Goal: Information Seeking & Learning: Learn about a topic

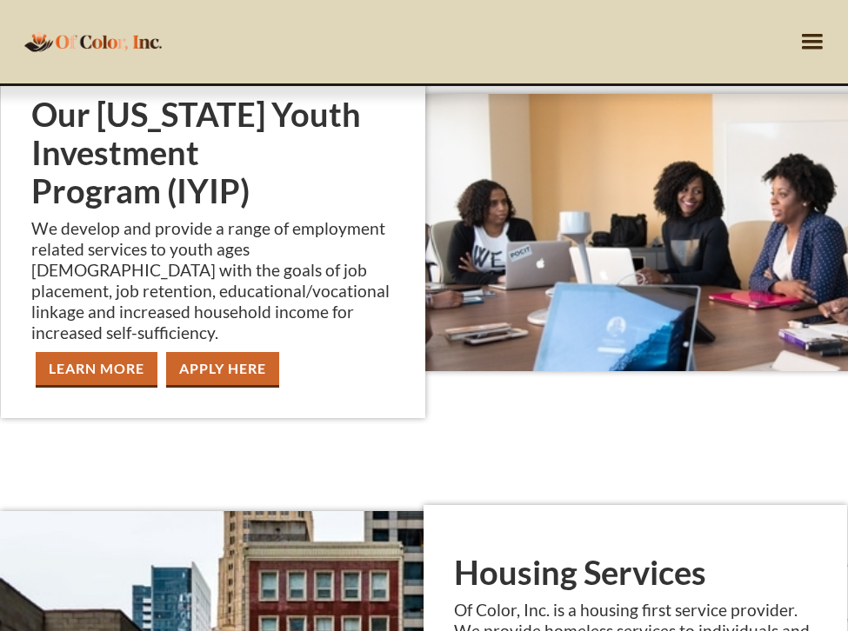
scroll to position [1347, 0]
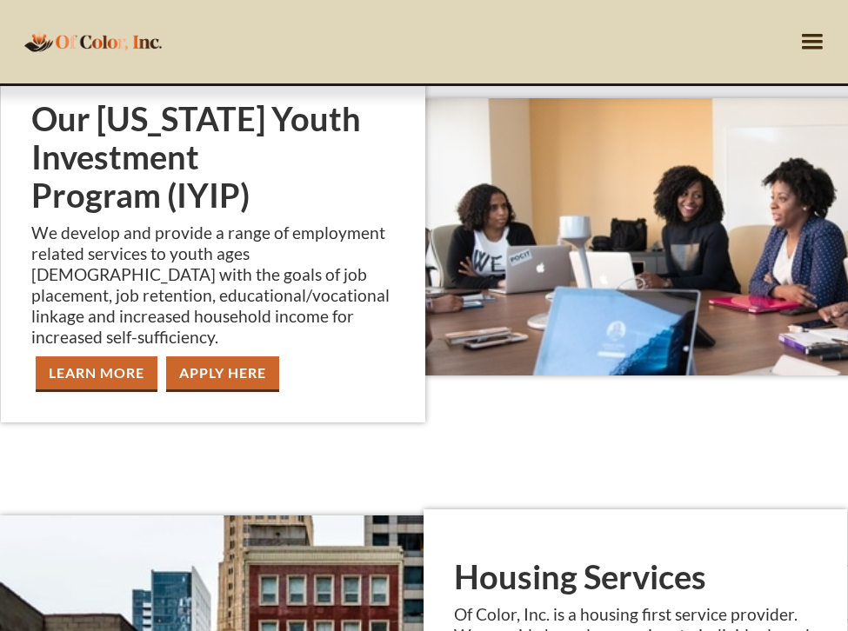
click at [237, 356] on link "apply Here" at bounding box center [222, 374] width 113 height 36
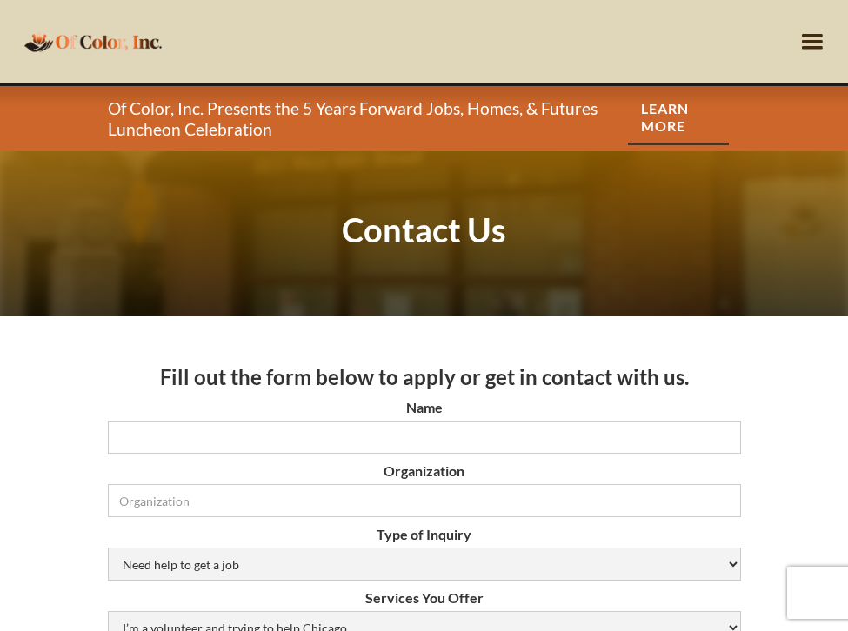
click at [673, 123] on link "Learn More" at bounding box center [678, 118] width 100 height 53
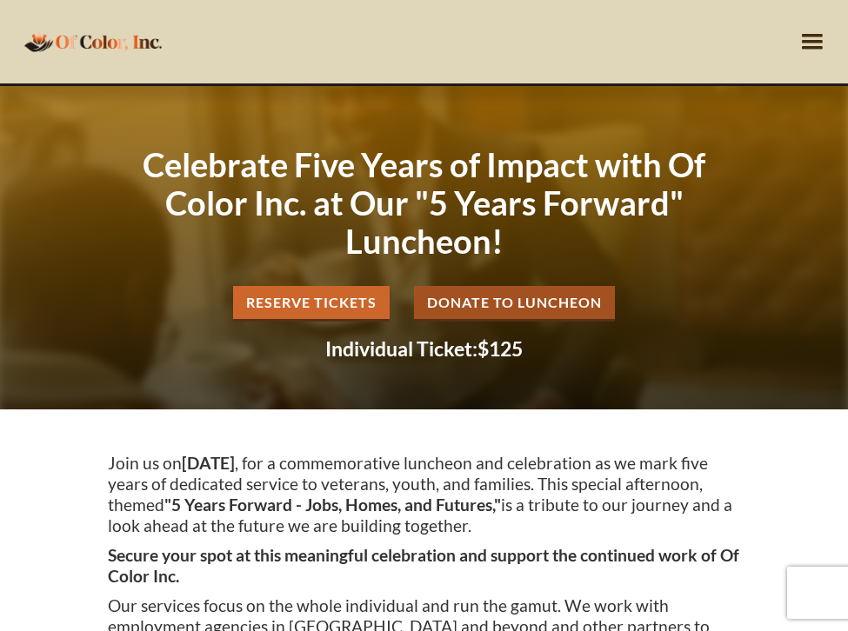
click at [150, 48] on img "home" at bounding box center [93, 41] width 148 height 34
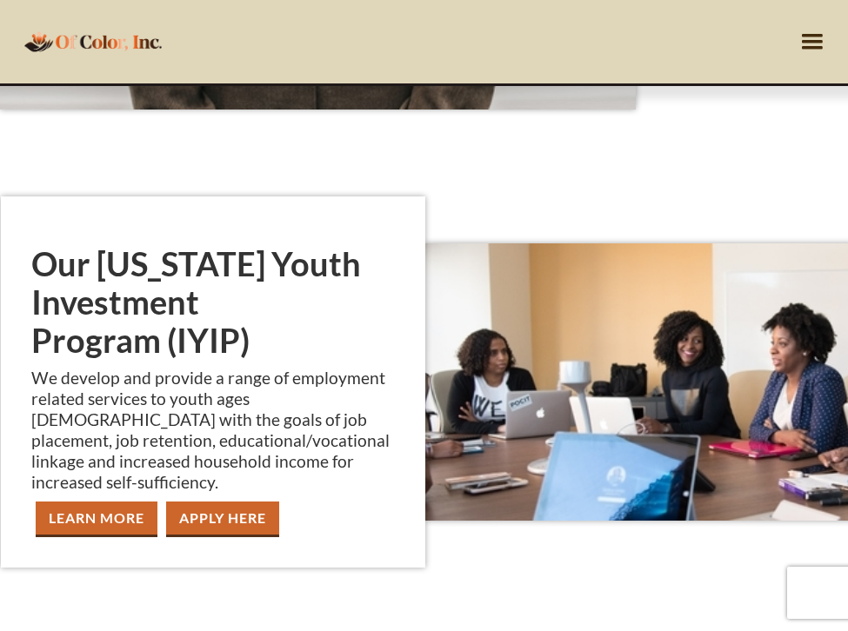
scroll to position [1198, 0]
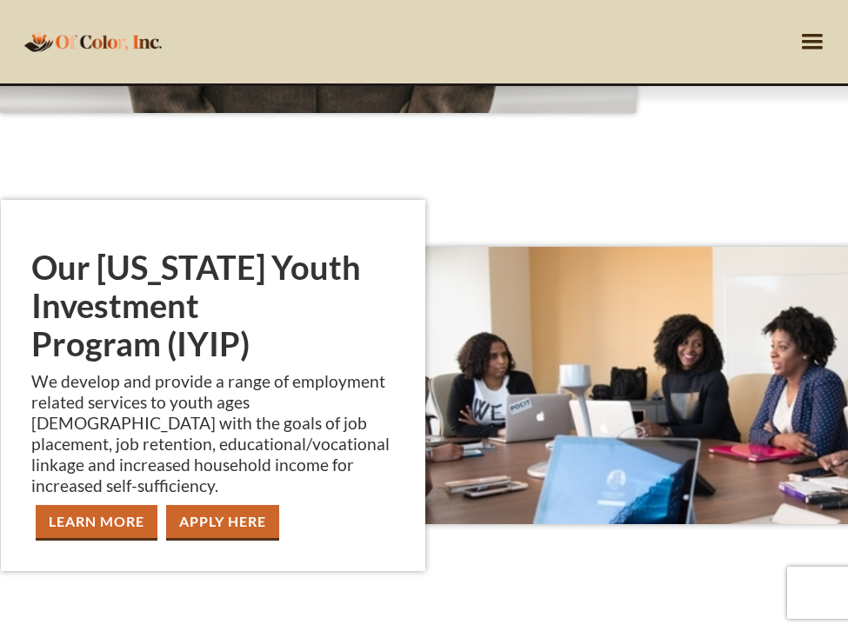
click at [98, 505] on link "Learn More" at bounding box center [97, 523] width 122 height 36
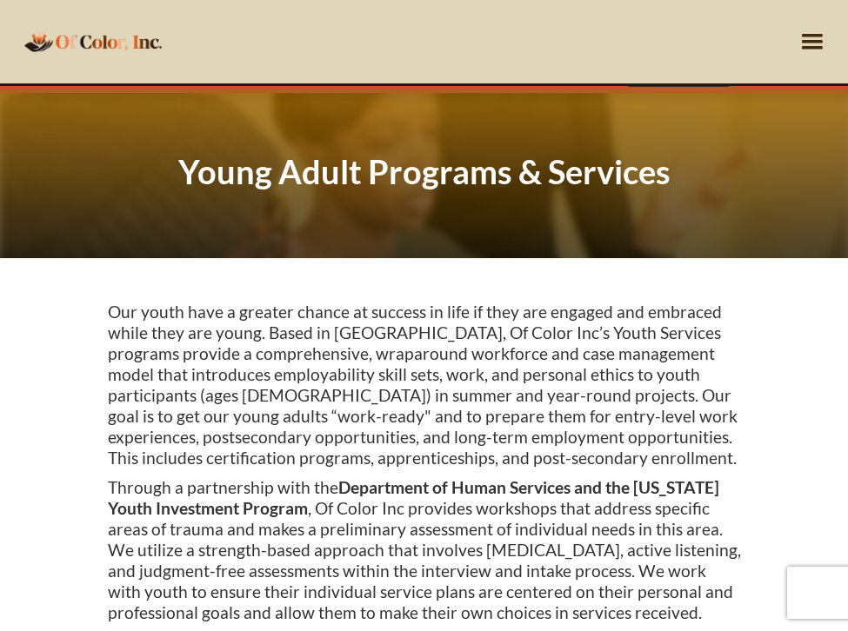
scroll to position [56, 0]
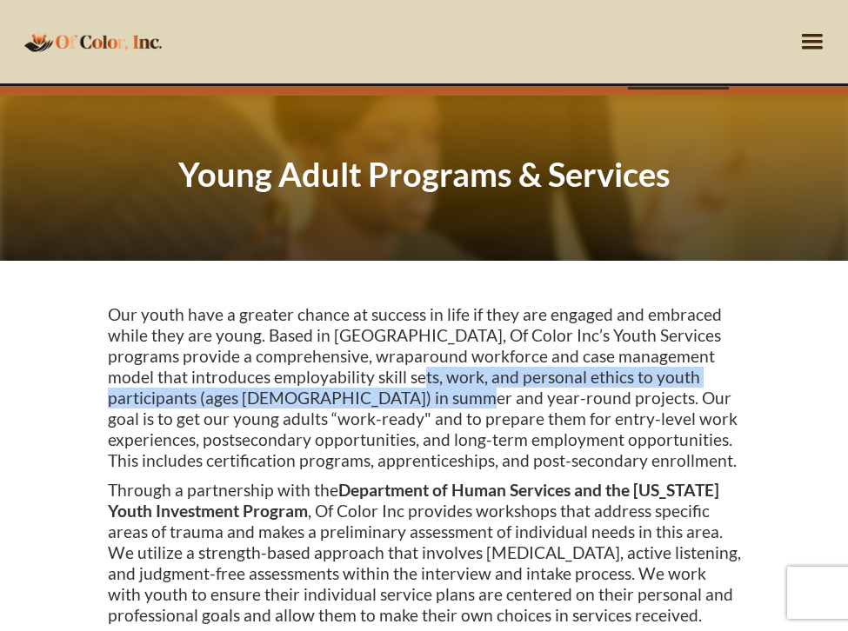
click at [323, 381] on p "Our youth have a greater chance at success in life if they are engaged and embr…" at bounding box center [424, 387] width 633 height 167
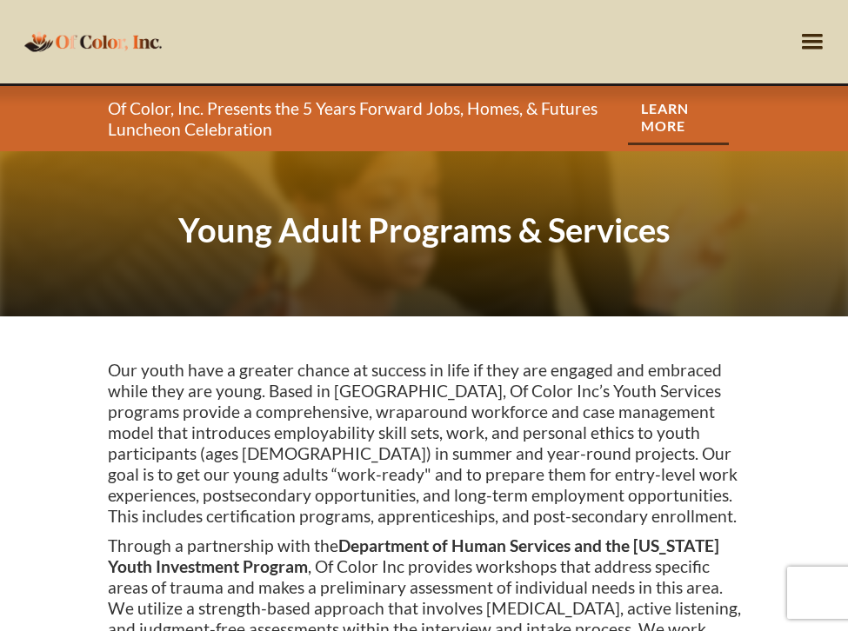
scroll to position [0, 0]
